Goal: Task Accomplishment & Management: Manage account settings

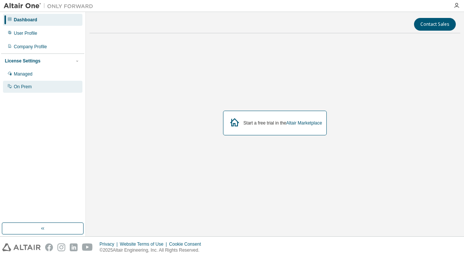
click at [27, 91] on div "On Prem" at bounding box center [43, 87] width 80 height 12
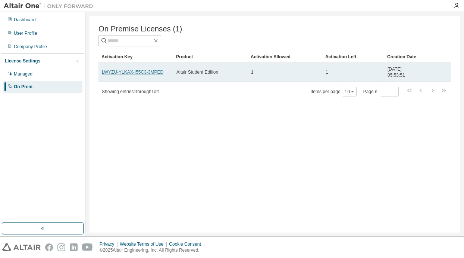
click at [164, 69] on link "LWYZU-YLKAX-I55C3-3MPED" at bounding box center [133, 71] width 62 height 5
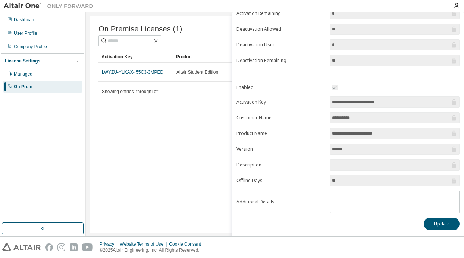
scroll to position [87, 0]
click at [426, 223] on button "Update" at bounding box center [442, 223] width 36 height 13
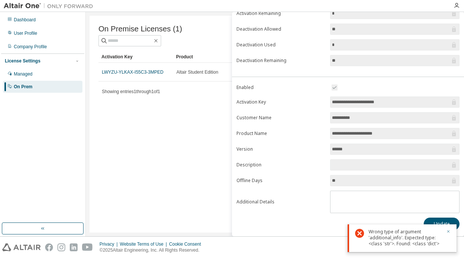
click at [449, 231] on icon "button" at bounding box center [449, 231] width 4 height 4
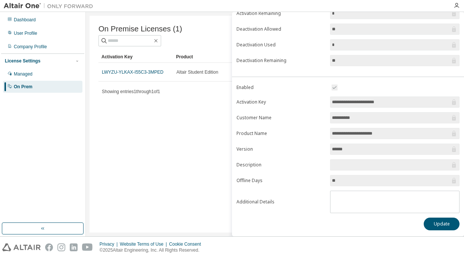
click at [406, 165] on input "text" at bounding box center [391, 164] width 118 height 7
click at [432, 218] on button "Update" at bounding box center [442, 223] width 36 height 13
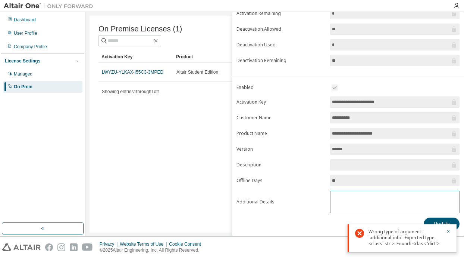
click at [411, 200] on textarea at bounding box center [395, 200] width 129 height 19
click at [211, 111] on div "On Premise Licenses (1) Clear Load Save Save As Field Operator Value Select fil…" at bounding box center [275, 124] width 371 height 217
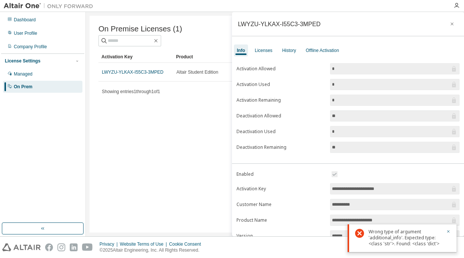
scroll to position [0, 0]
click at [258, 51] on div "Licenses" at bounding box center [264, 50] width 18 height 6
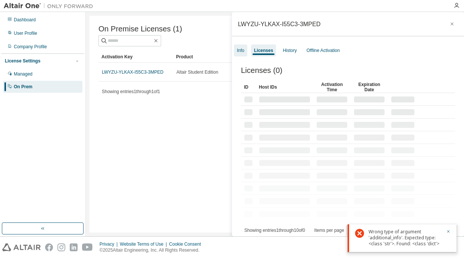
click at [243, 51] on div "Info" at bounding box center [240, 50] width 7 height 6
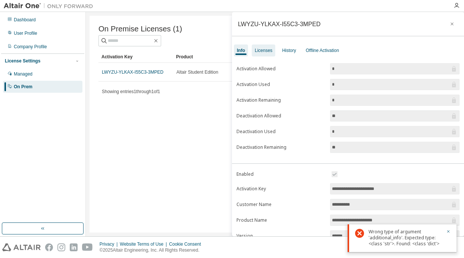
click at [256, 49] on div "Licenses" at bounding box center [264, 50] width 18 height 6
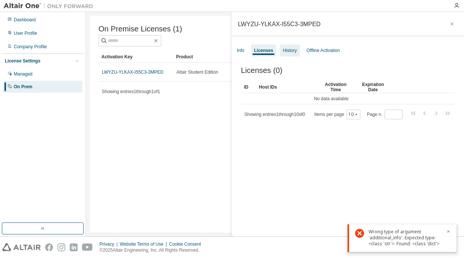
click at [296, 51] on div "History" at bounding box center [290, 50] width 14 height 6
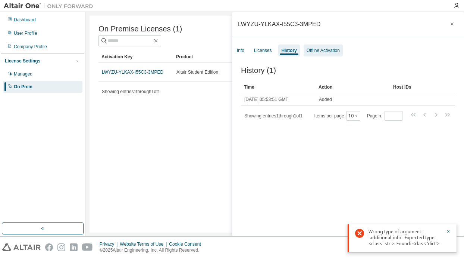
click at [313, 52] on div "Offline Activation" at bounding box center [323, 50] width 33 height 6
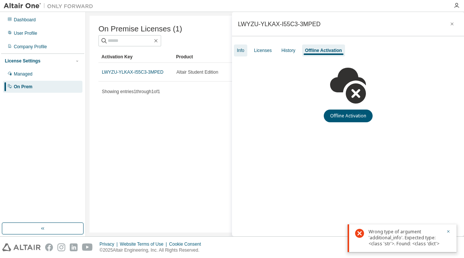
click at [245, 52] on div "Info" at bounding box center [240, 50] width 13 height 12
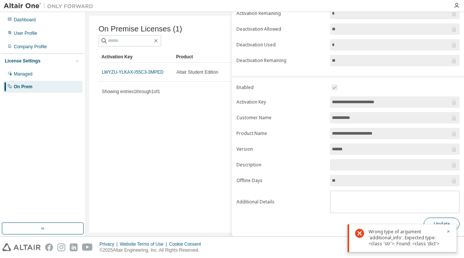
scroll to position [87, 0]
click at [447, 229] on button "button" at bounding box center [449, 231] width 4 height 7
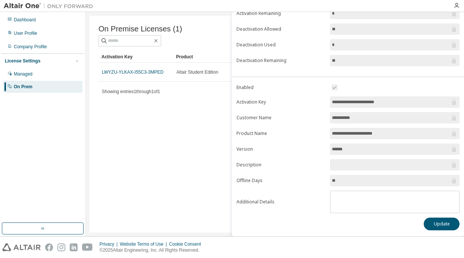
click at [191, 139] on div "On Premise Licenses (1) Clear Load Save Save As Field Operator Value Select fil…" at bounding box center [275, 124] width 371 height 217
click at [57, 74] on div "Managed" at bounding box center [43, 74] width 80 height 12
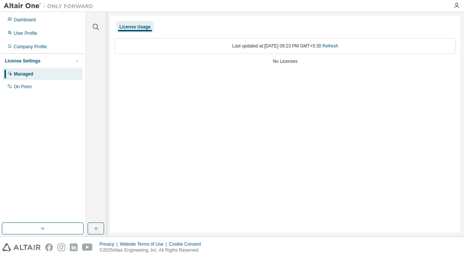
click at [284, 60] on div "No Licenses" at bounding box center [286, 61] width 342 height 6
click at [342, 43] on div "Last updated at: Mon 2025-09-01 09:23 PM GMT+5:30 Refresh" at bounding box center [286, 46] width 342 height 16
click at [339, 43] on link "Refresh" at bounding box center [331, 45] width 16 height 5
click at [34, 84] on div "On Prem" at bounding box center [43, 87] width 80 height 12
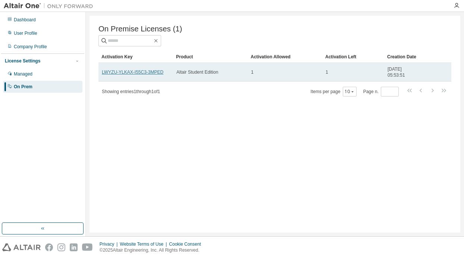
click at [135, 71] on link "LWYZU-YLKAX-I55C3-3MPED" at bounding box center [133, 71] width 62 height 5
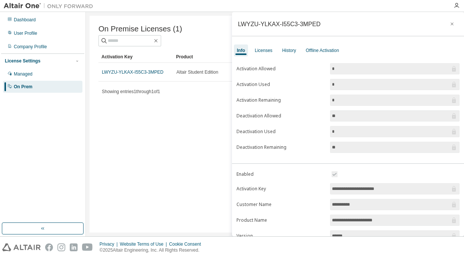
click at [172, 102] on div "On Premise Licenses (1) Clear Load Save Save As Field Operator Value Select fil…" at bounding box center [275, 124] width 371 height 217
click at [450, 24] on icon "button" at bounding box center [452, 24] width 5 height 6
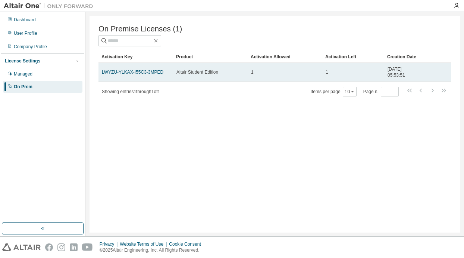
click at [407, 69] on span "2025-08-24 05:53:51" at bounding box center [403, 72] width 31 height 12
click at [135, 75] on td "LWYZU-YLKAX-I55C3-3MPED" at bounding box center [136, 72] width 75 height 19
click at [135, 74] on link "LWYZU-YLKAX-I55C3-3MPED" at bounding box center [133, 71] width 62 height 5
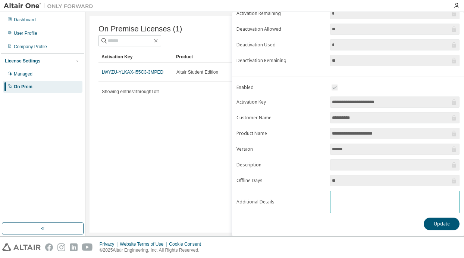
scroll to position [87, 0]
click at [418, 209] on textarea at bounding box center [395, 200] width 129 height 19
type textarea "**"
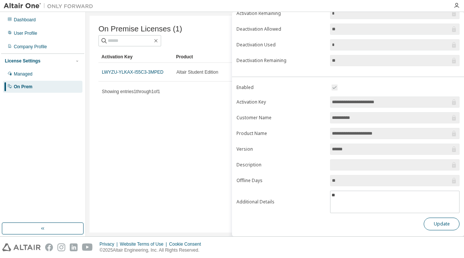
click at [451, 224] on button "Update" at bounding box center [442, 223] width 36 height 13
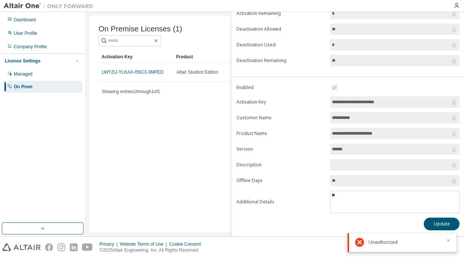
click at [449, 239] on icon "button" at bounding box center [449, 240] width 3 height 3
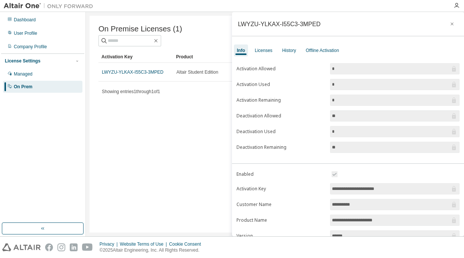
scroll to position [0, 0]
click at [450, 23] on icon "button" at bounding box center [452, 24] width 5 height 6
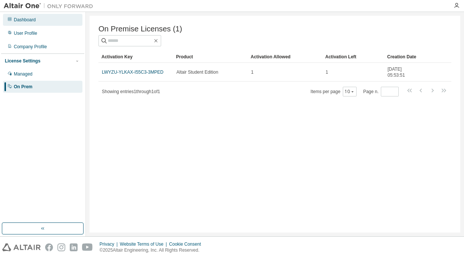
click at [50, 18] on div "Dashboard" at bounding box center [43, 20] width 80 height 12
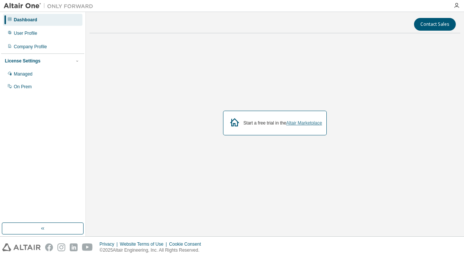
click at [303, 124] on link "Altair Marketplace" at bounding box center [304, 122] width 36 height 5
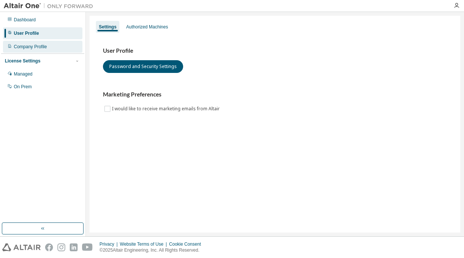
click at [66, 45] on div "Company Profile" at bounding box center [43, 47] width 80 height 12
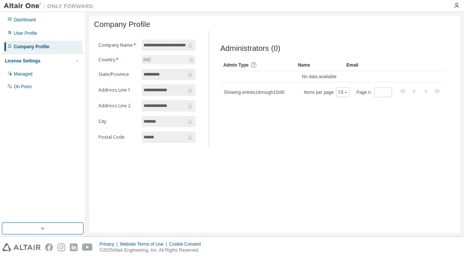
click at [61, 40] on div "Dashboard User Profile Company Profile License Settings Managed On Prem" at bounding box center [42, 53] width 83 height 80
click at [56, 72] on div "Managed" at bounding box center [43, 74] width 80 height 12
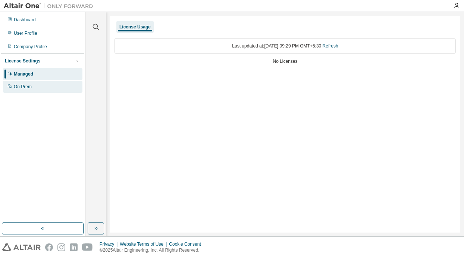
click at [53, 86] on div "On Prem" at bounding box center [43, 87] width 80 height 12
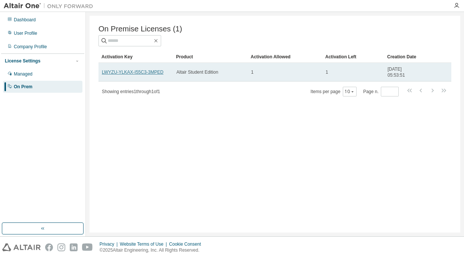
click at [136, 74] on link "LWYZU-YLKAX-I55C3-3MPED" at bounding box center [133, 71] width 62 height 5
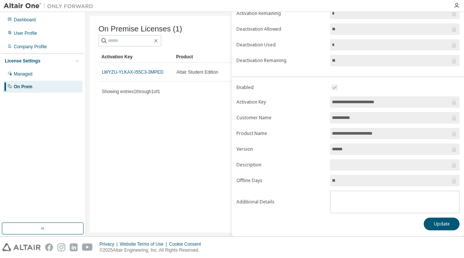
scroll to position [87, 0]
click at [445, 221] on button "Update" at bounding box center [442, 223] width 36 height 13
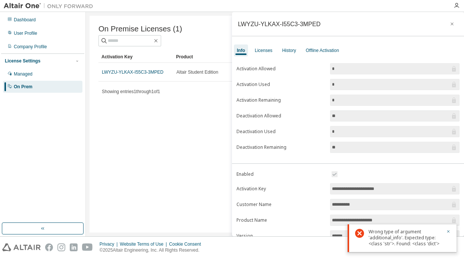
scroll to position [0, 0]
click at [447, 20] on button "button" at bounding box center [453, 24] width 12 height 12
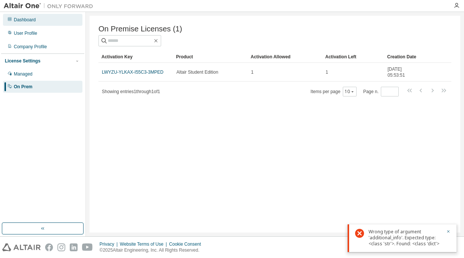
click at [34, 24] on div "Dashboard" at bounding box center [43, 20] width 80 height 12
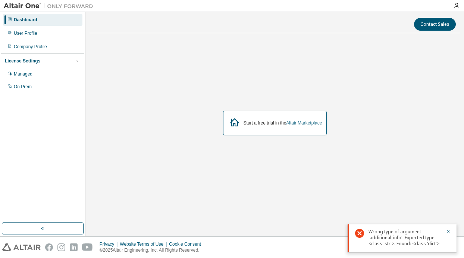
click at [307, 123] on link "Altair Marketplace" at bounding box center [304, 122] width 36 height 5
